Goal: Task Accomplishment & Management: Complete application form

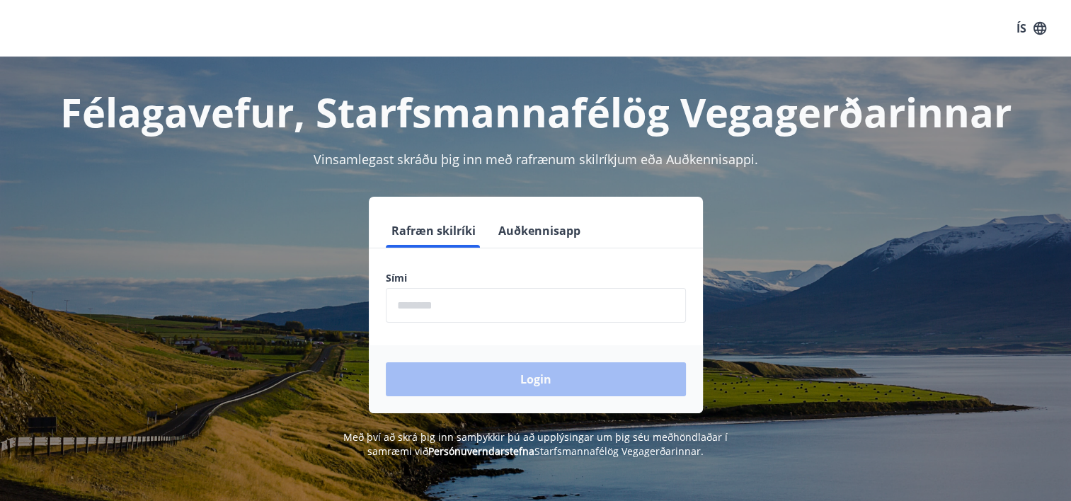
click at [442, 299] on input "phone" at bounding box center [536, 305] width 300 height 35
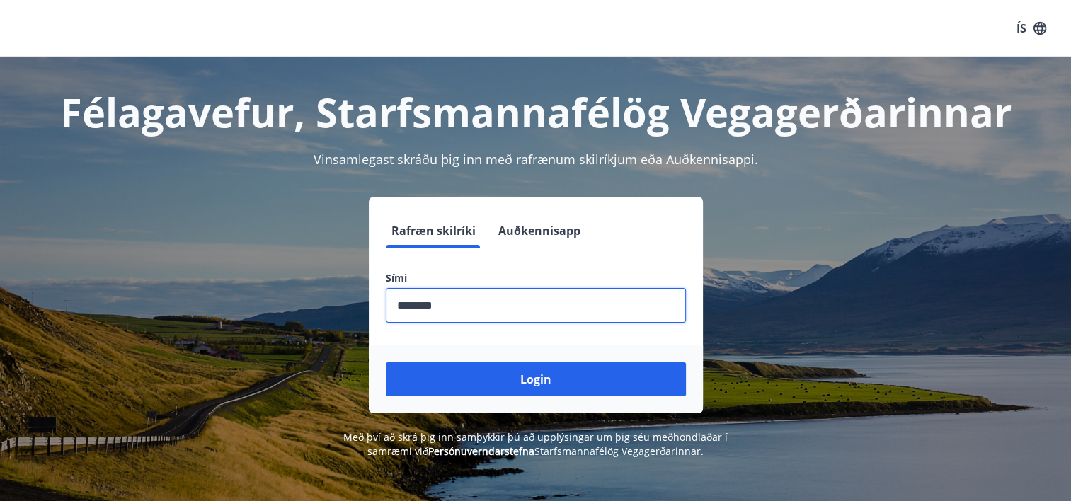
click at [386, 362] on button "Login" at bounding box center [536, 379] width 300 height 34
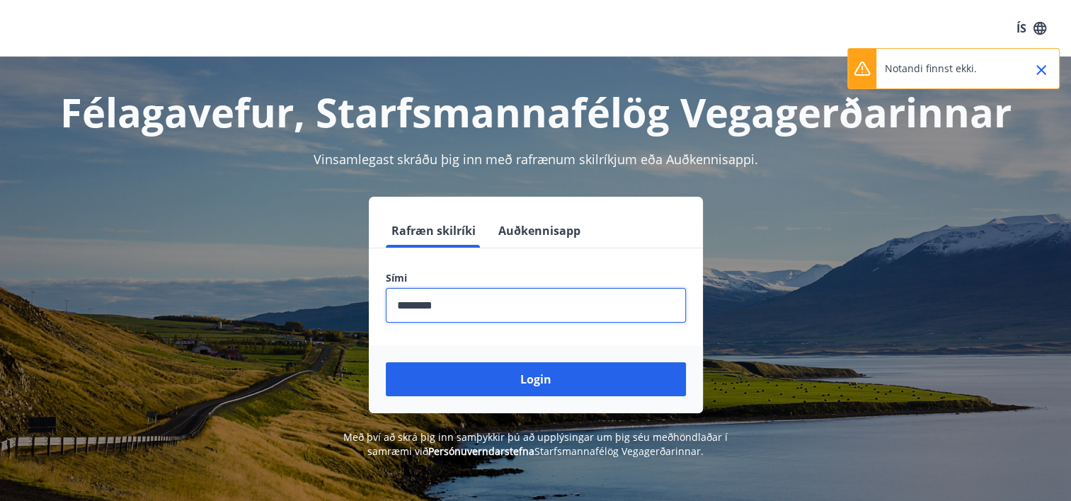
click at [940, 74] on p "Notandi finnst ekki." at bounding box center [931, 69] width 92 height 14
click at [864, 74] on icon at bounding box center [861, 68] width 17 height 17
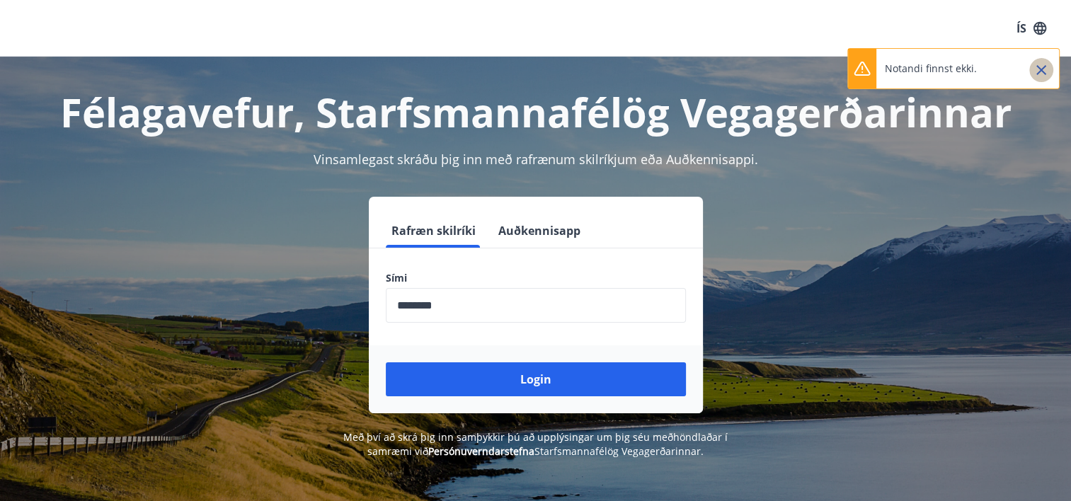
click at [1037, 69] on icon "Close" at bounding box center [1041, 70] width 17 height 17
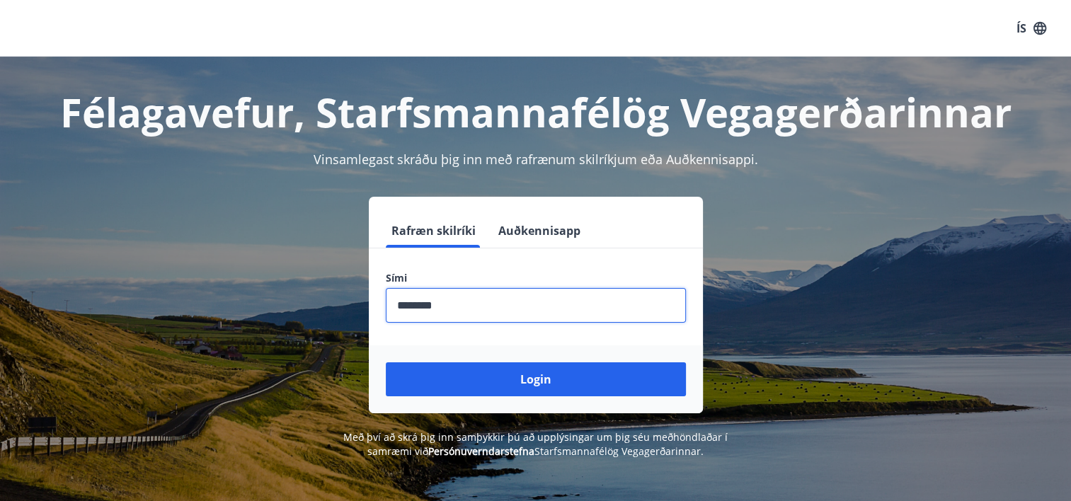
drag, startPoint x: 481, startPoint y: 310, endPoint x: 283, endPoint y: 310, distance: 198.2
click at [283, 310] on div "Rafræn skilríki Auðkennisapp Sími ​ Login" at bounding box center [535, 305] width 985 height 217
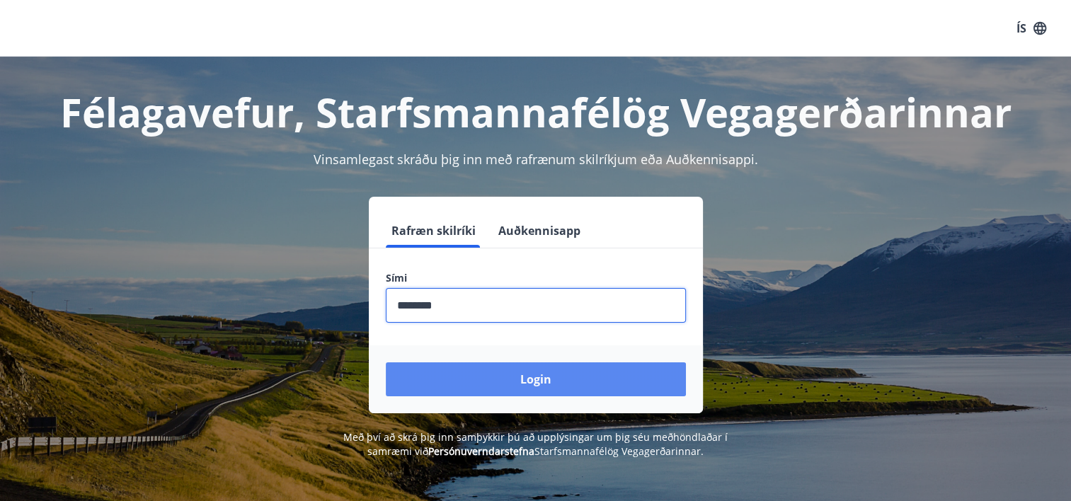
type input "********"
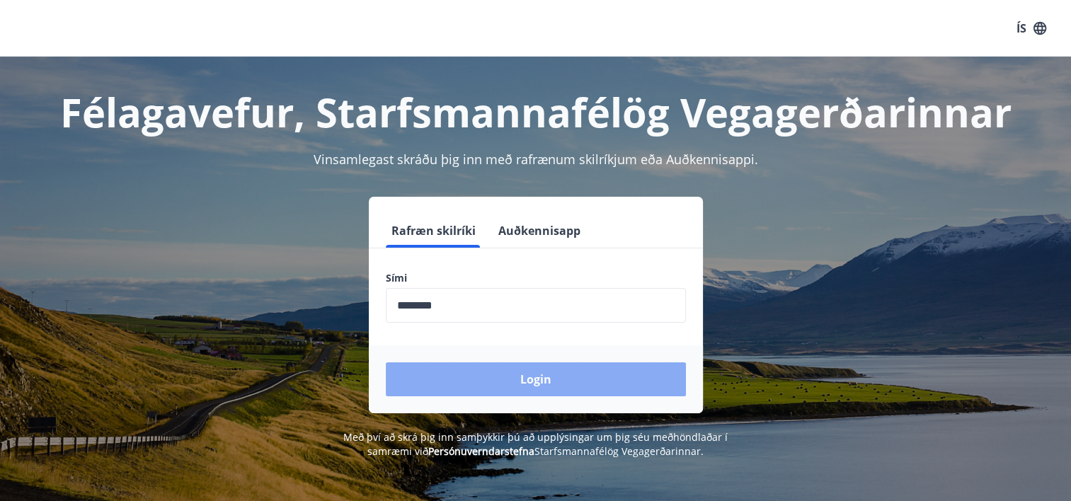
click at [512, 368] on button "Login" at bounding box center [536, 379] width 300 height 34
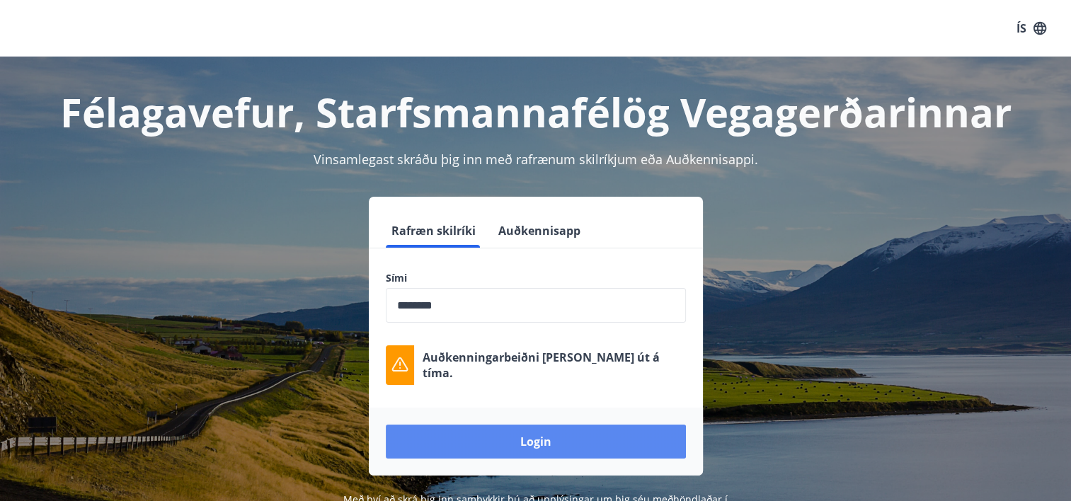
click at [541, 445] on button "Login" at bounding box center [536, 442] width 300 height 34
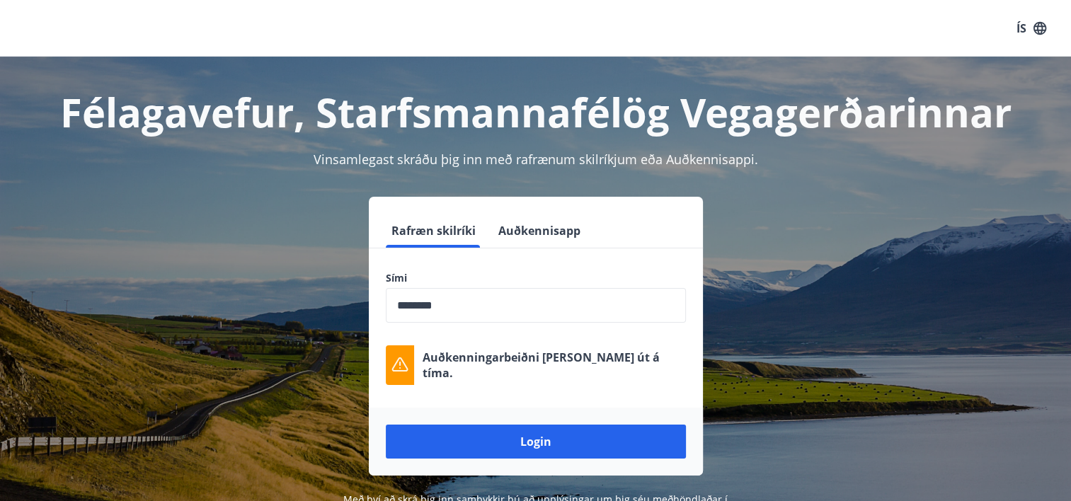
click at [550, 224] on button "Auðkennisapp" at bounding box center [539, 231] width 93 height 34
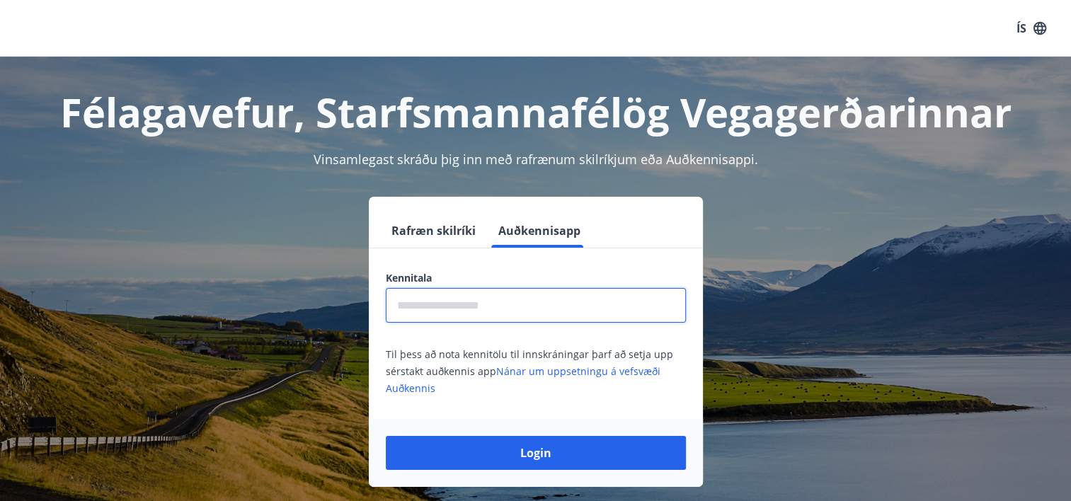
click at [483, 304] on input "text" at bounding box center [536, 305] width 300 height 35
type input "**********"
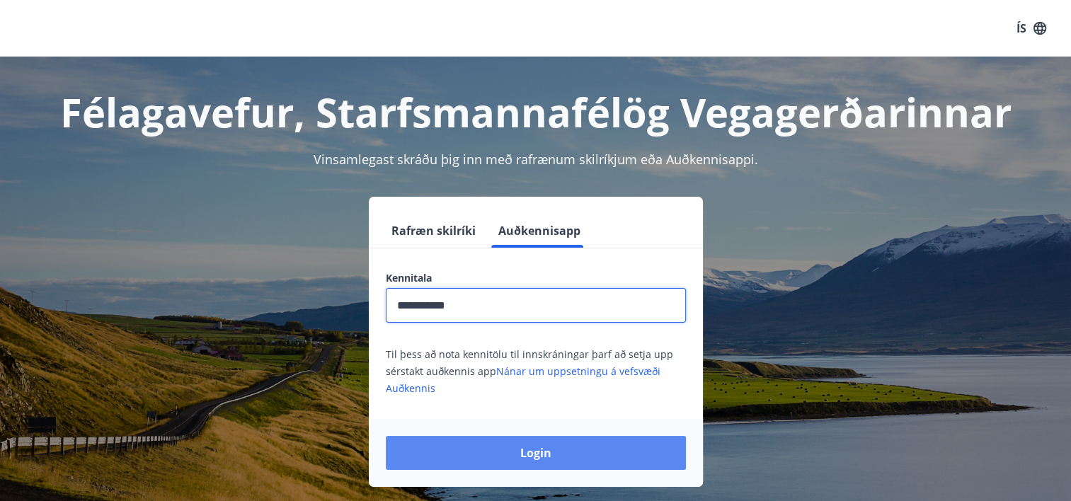
click at [550, 461] on button "Login" at bounding box center [536, 453] width 300 height 34
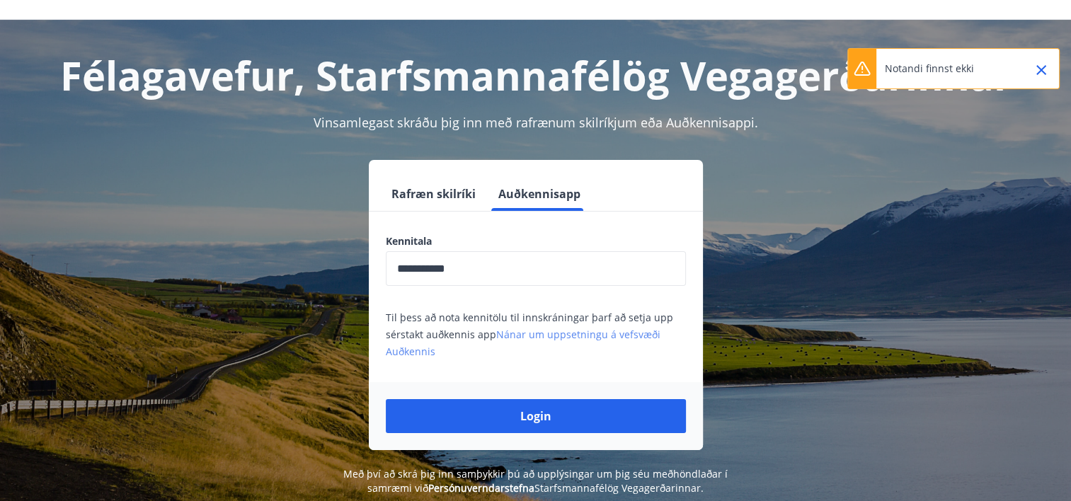
scroll to position [71, 0]
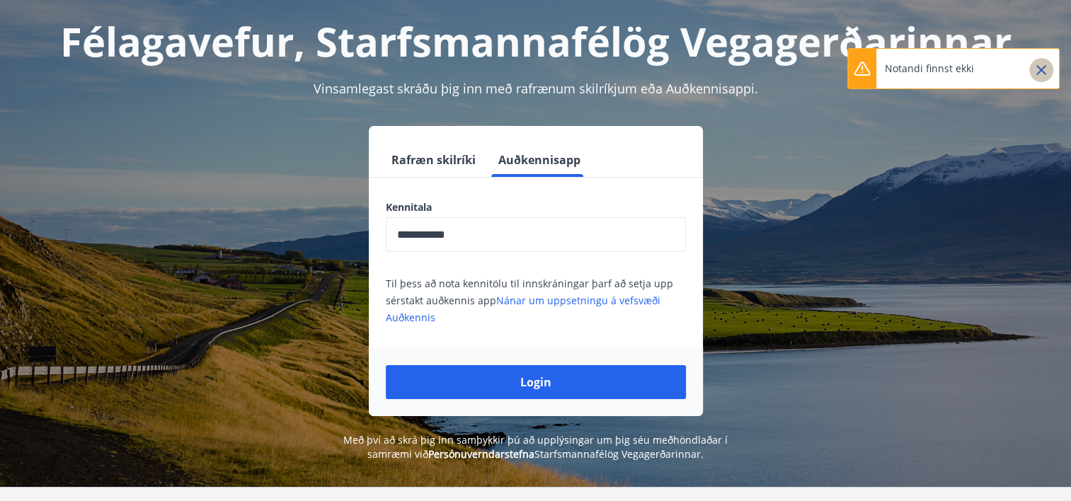
click at [1037, 68] on icon "Close" at bounding box center [1041, 70] width 17 height 17
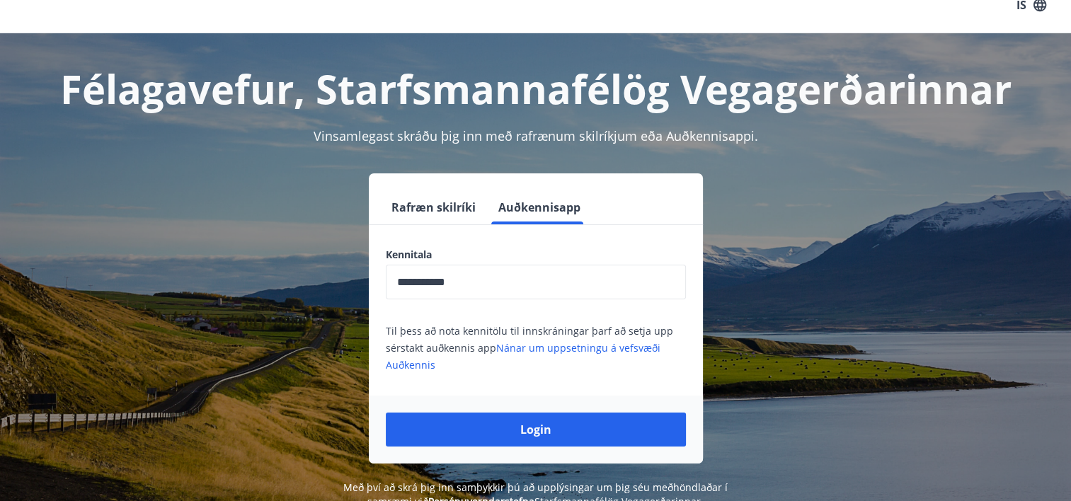
scroll to position [0, 0]
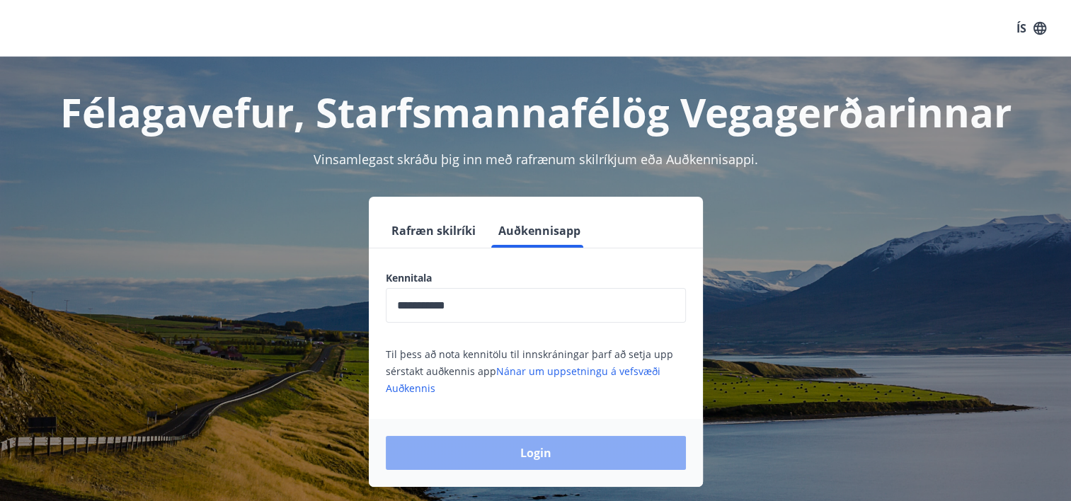
click at [508, 444] on button "Login" at bounding box center [536, 453] width 300 height 34
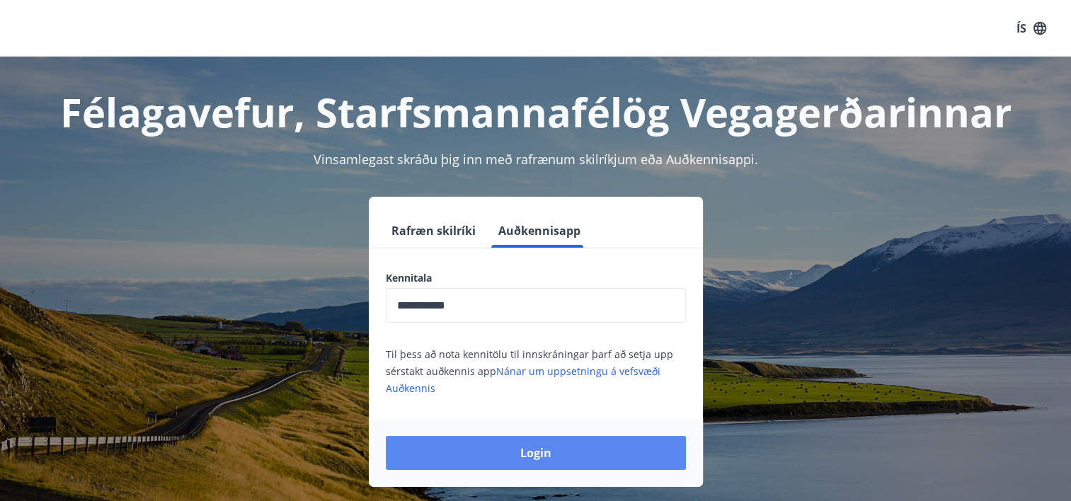
click at [566, 457] on button "Login" at bounding box center [536, 453] width 300 height 34
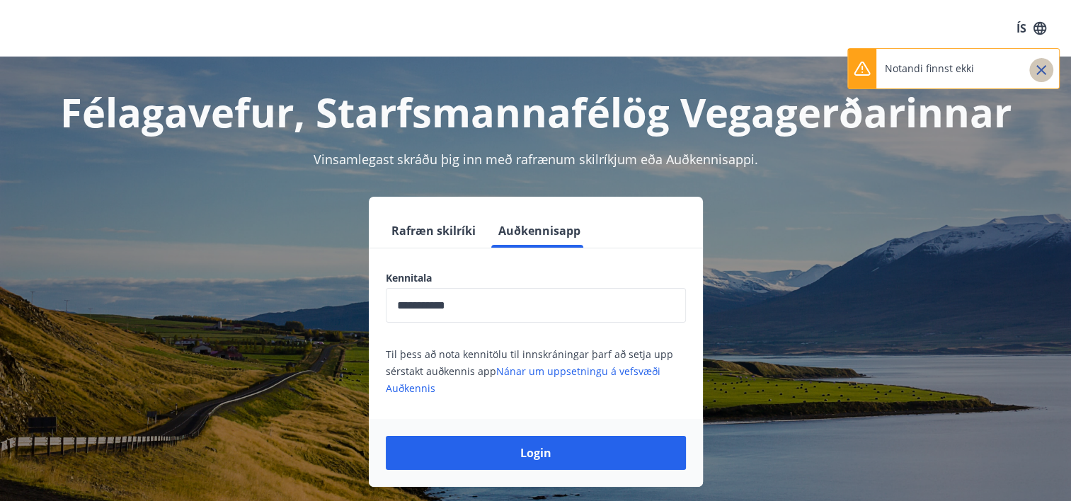
click at [1047, 67] on icon "Close" at bounding box center [1041, 70] width 17 height 17
